Goal: Transaction & Acquisition: Purchase product/service

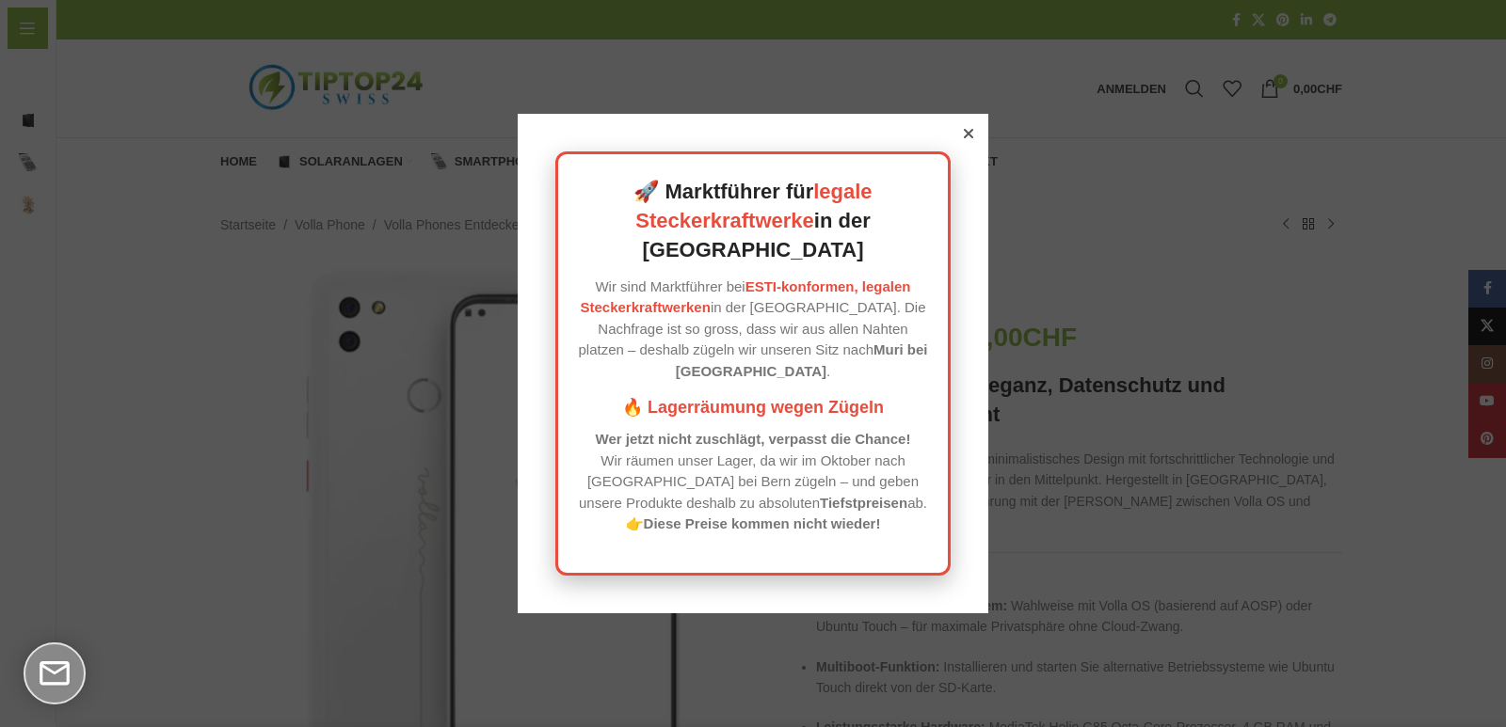
click at [960, 142] on div at bounding box center [968, 133] width 17 height 17
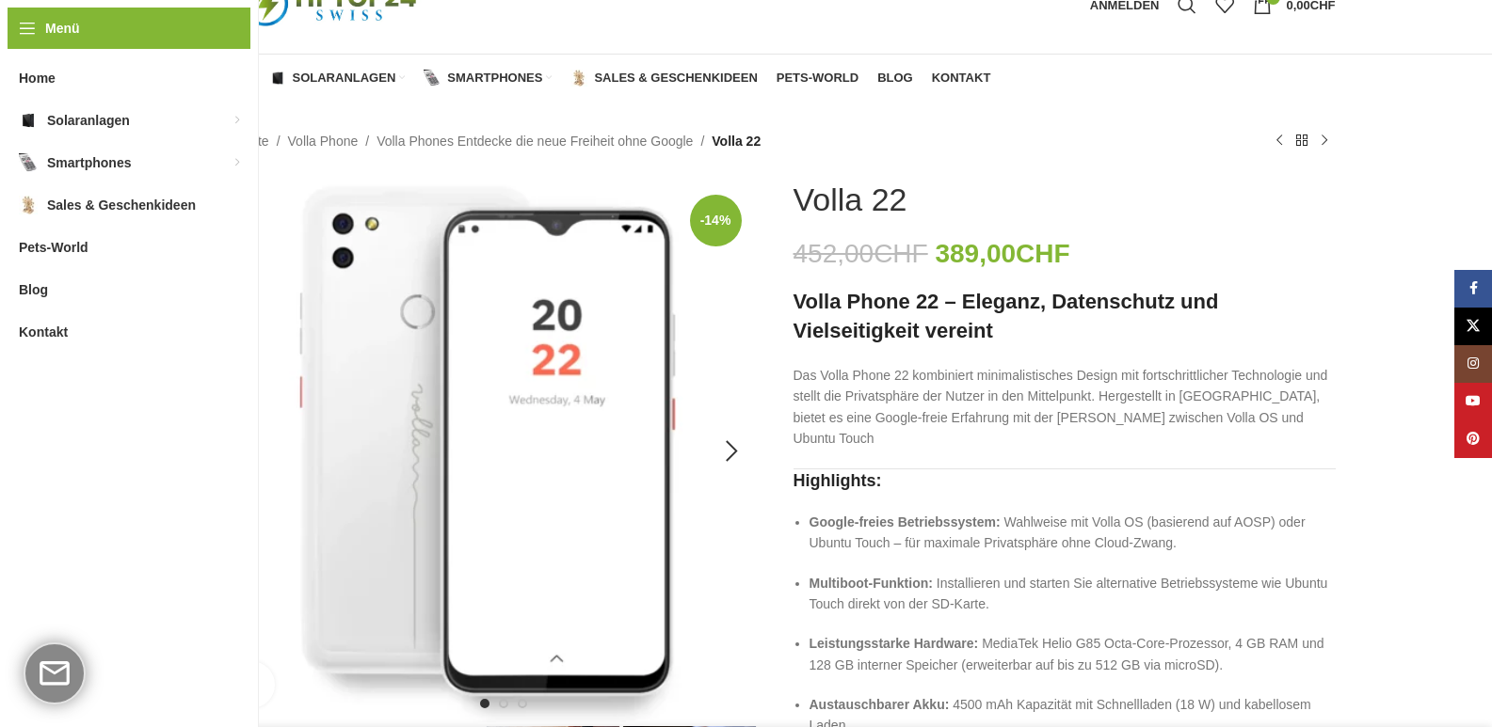
scroll to position [94, 0]
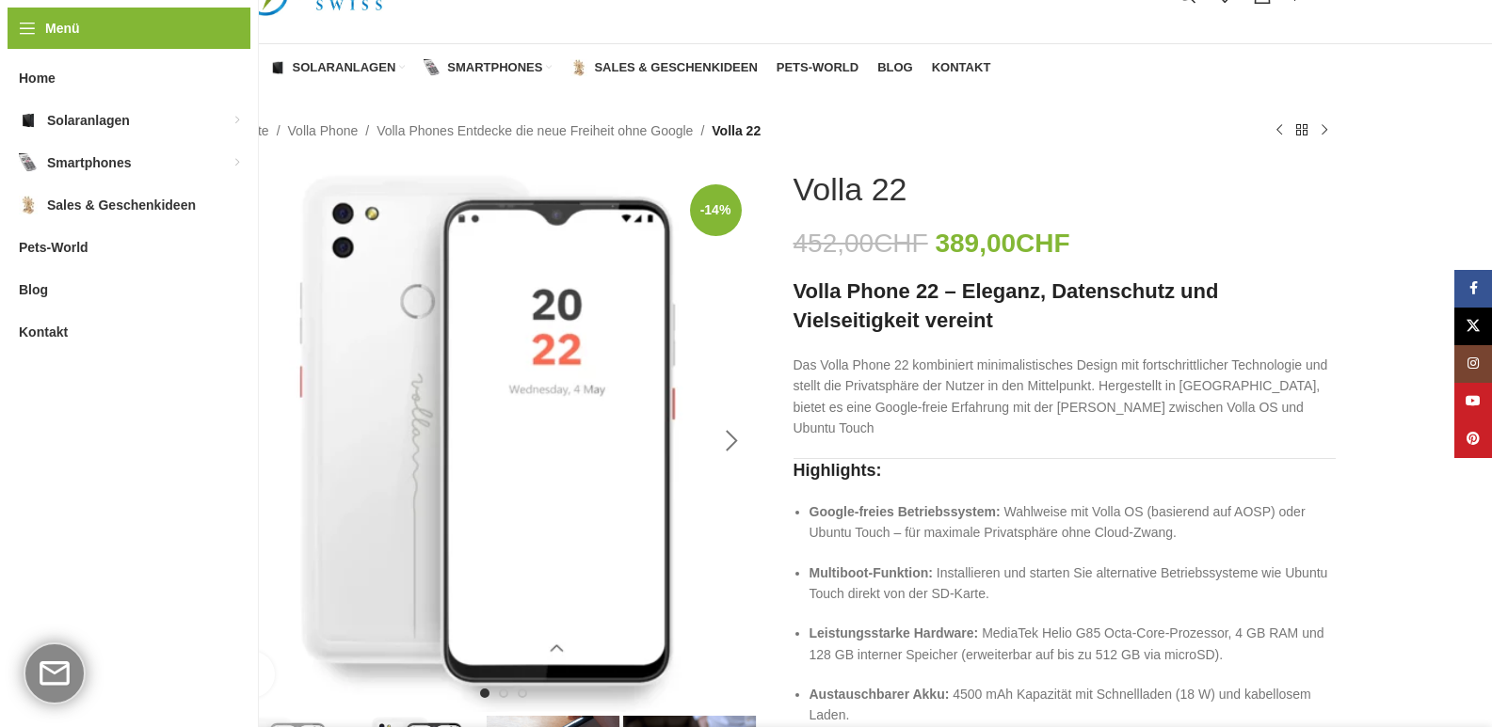
click at [723, 436] on div "Next slide" at bounding box center [732, 441] width 47 height 47
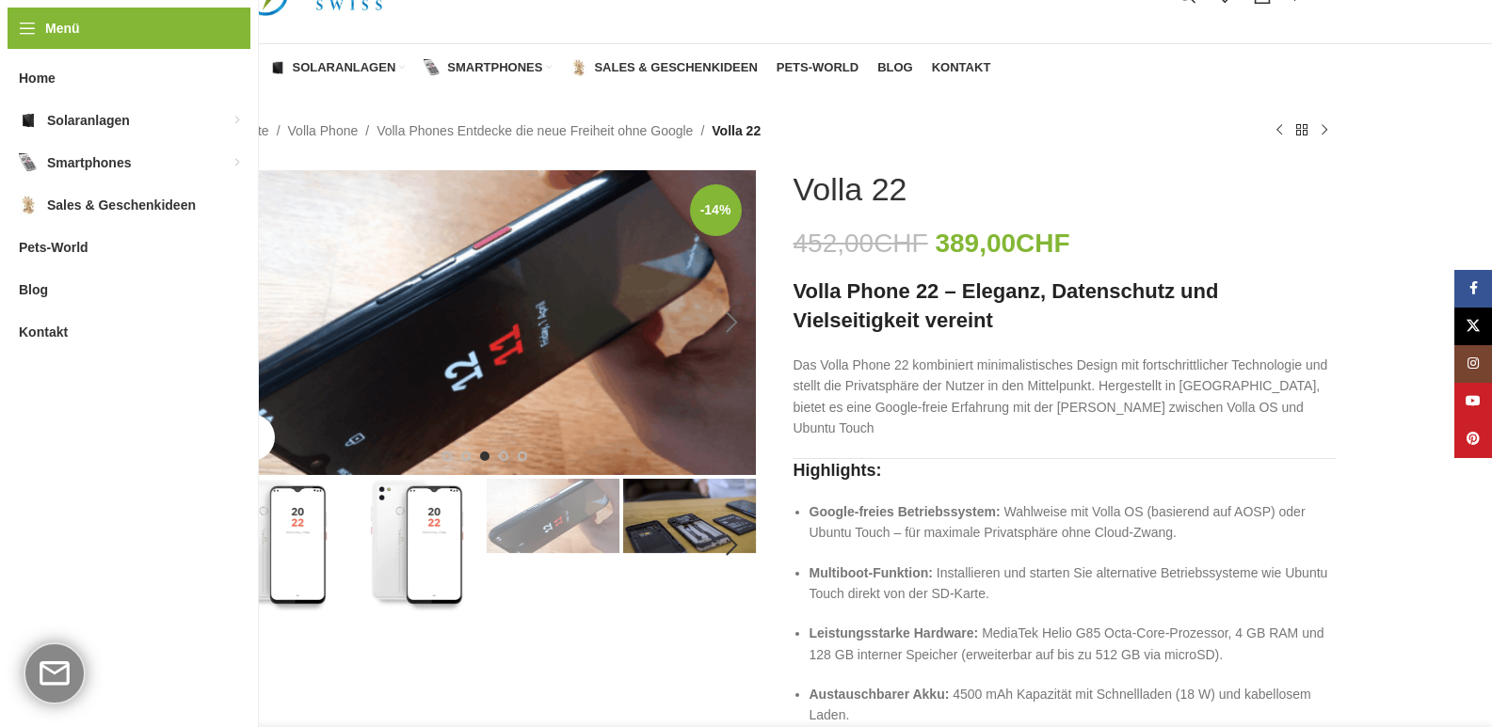
click at [723, 436] on img "3 / 6" at bounding box center [485, 322] width 542 height 305
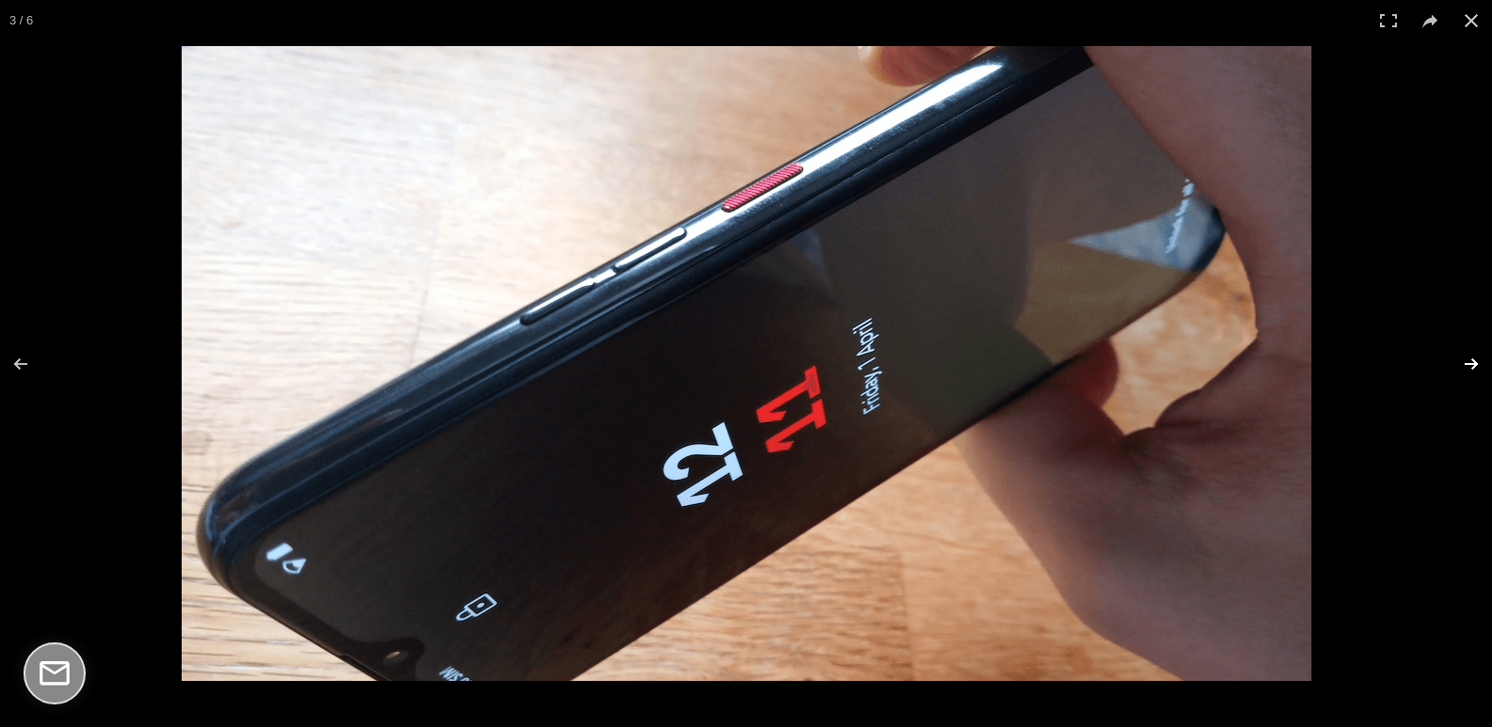
click at [1479, 357] on button at bounding box center [1459, 364] width 66 height 94
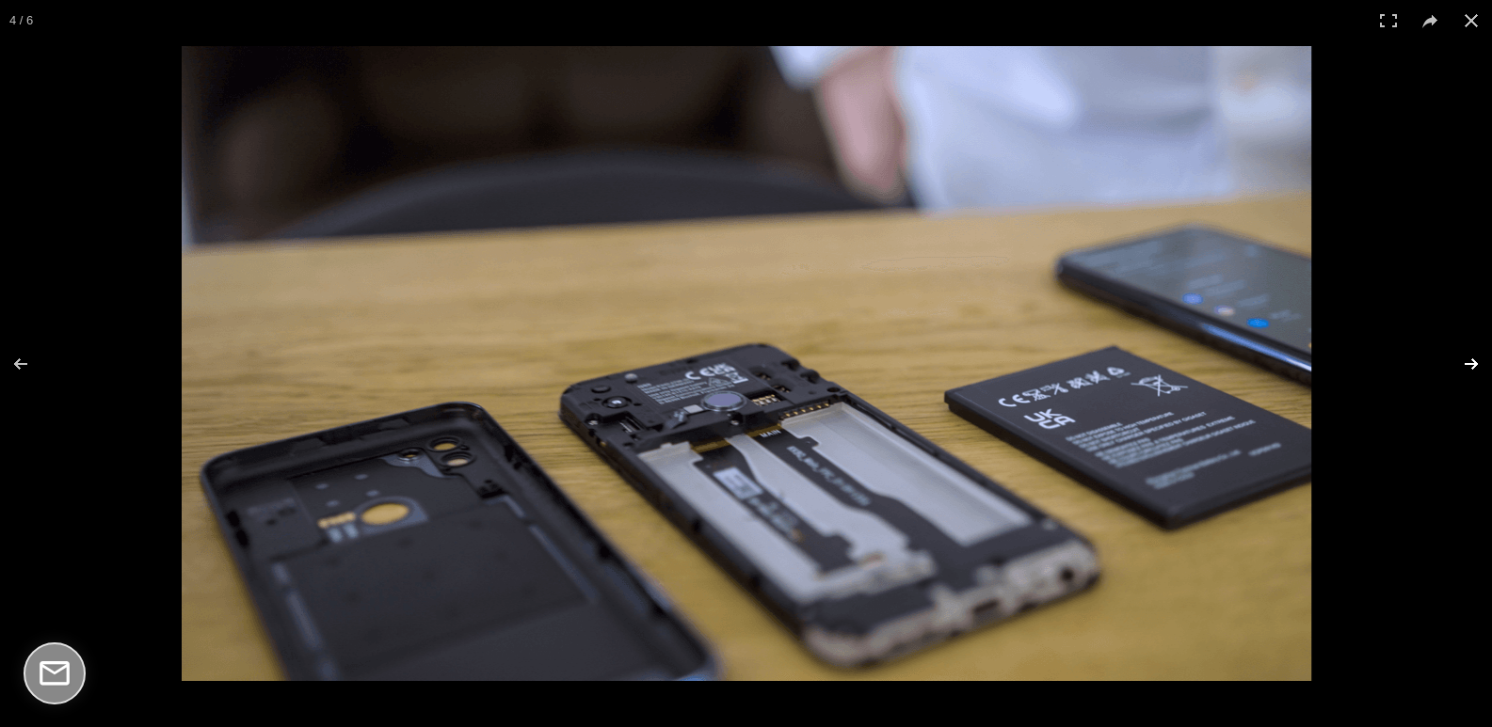
click at [1457, 351] on button at bounding box center [1459, 364] width 66 height 94
drag, startPoint x: 1457, startPoint y: 355, endPoint x: 1468, endPoint y: 364, distance: 14.7
click at [1461, 357] on button at bounding box center [1459, 364] width 66 height 94
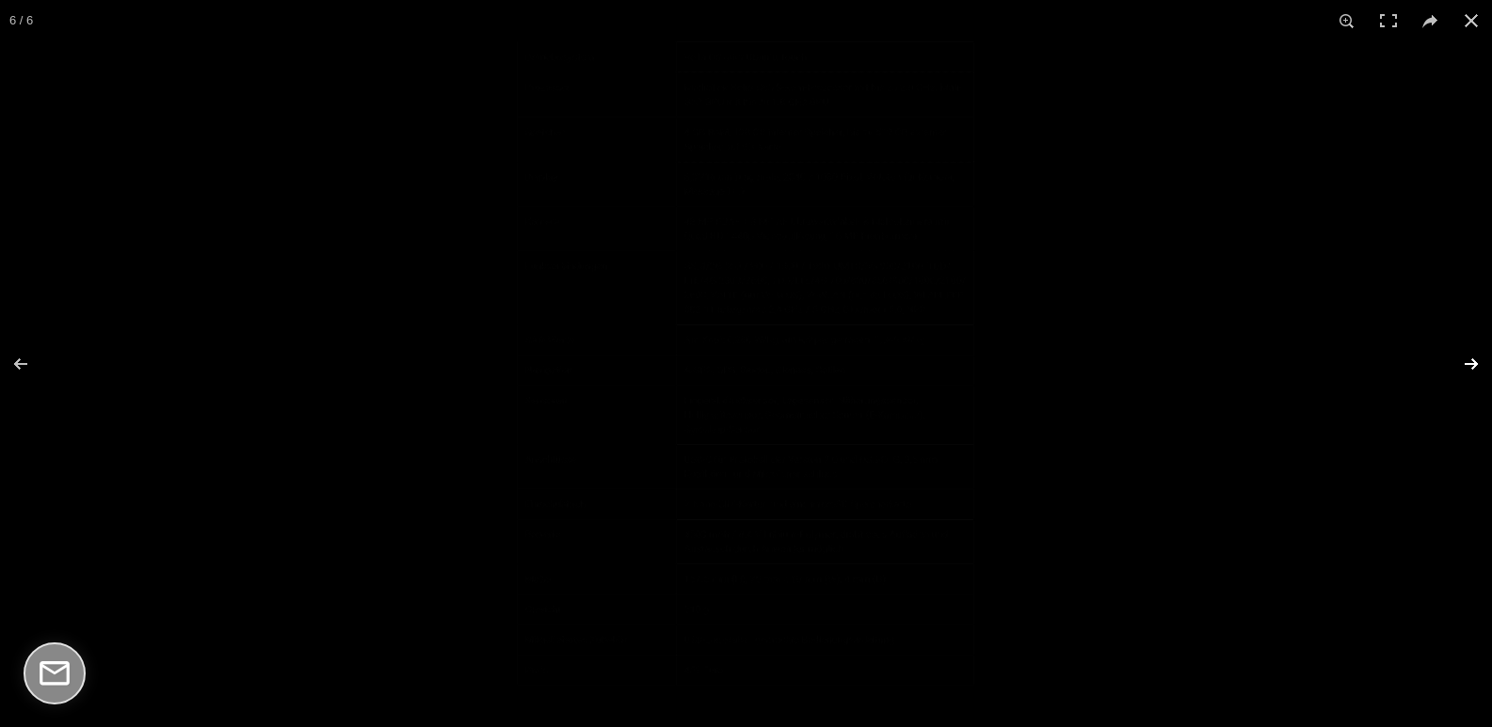
click at [1468, 366] on button at bounding box center [1459, 364] width 66 height 94
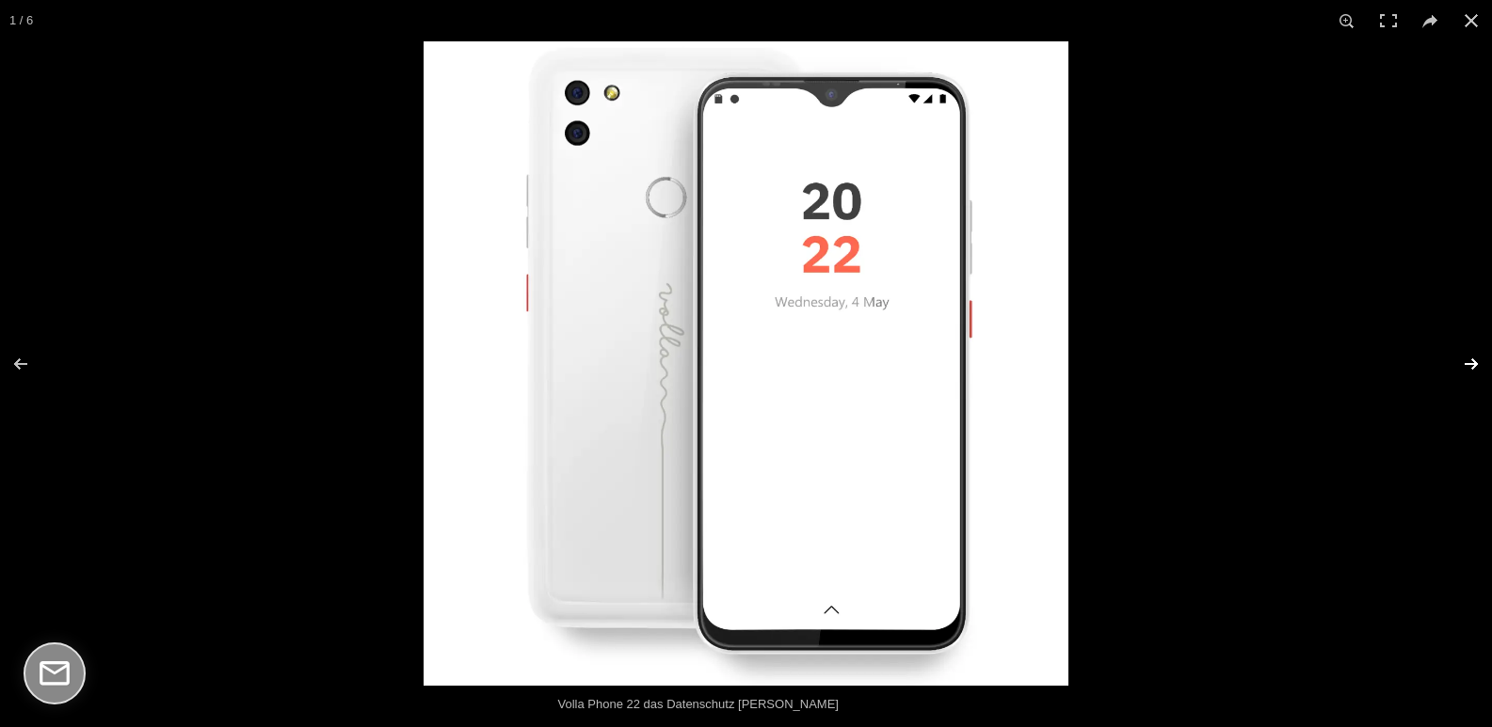
click at [1470, 355] on button at bounding box center [1459, 364] width 66 height 94
click at [1461, 16] on button at bounding box center [1470, 20] width 41 height 41
